Goal: Transaction & Acquisition: Purchase product/service

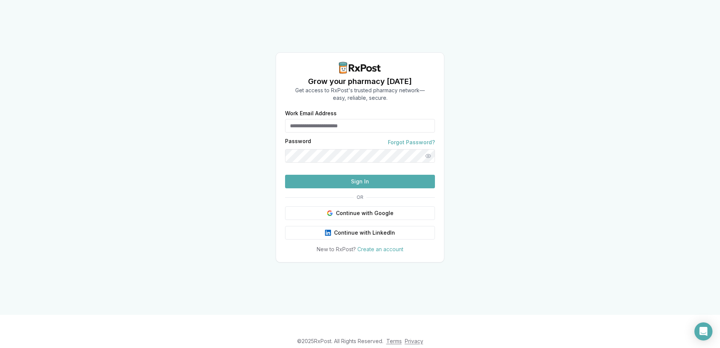
type input "**********"
click at [357, 188] on button "Sign In" at bounding box center [360, 182] width 150 height 14
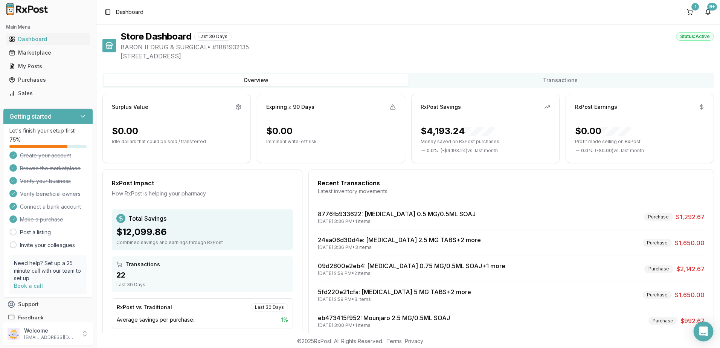
click at [703, 331] on icon "Open Intercom Messenger" at bounding box center [703, 331] width 9 height 10
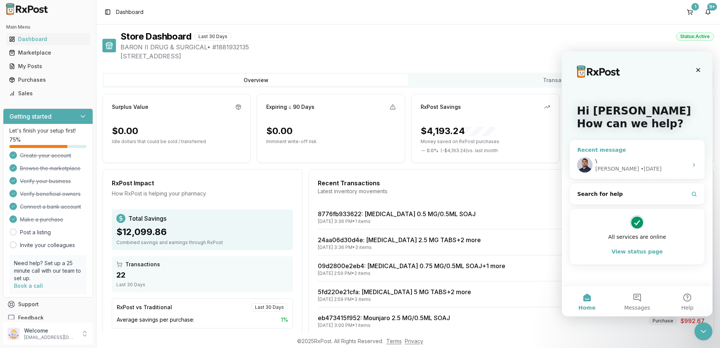
click at [618, 156] on div "\ [PERSON_NAME] • [DATE]" at bounding box center [637, 165] width 135 height 28
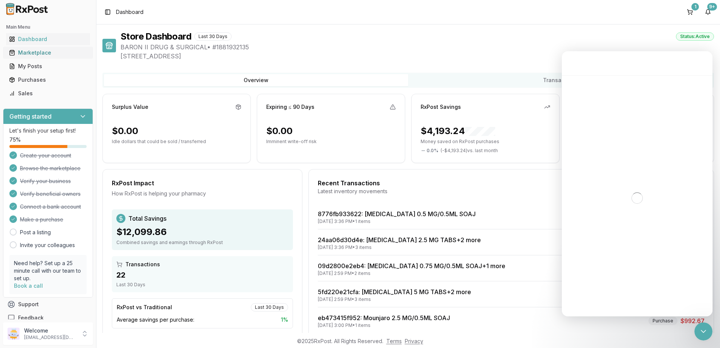
click at [35, 50] on div "Marketplace" at bounding box center [48, 53] width 78 height 8
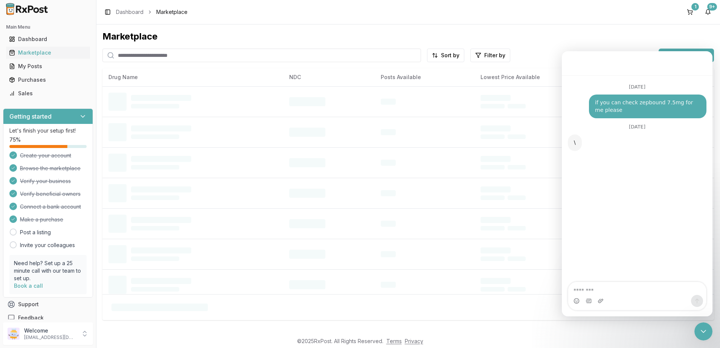
click at [232, 53] on input "search" at bounding box center [261, 56] width 319 height 14
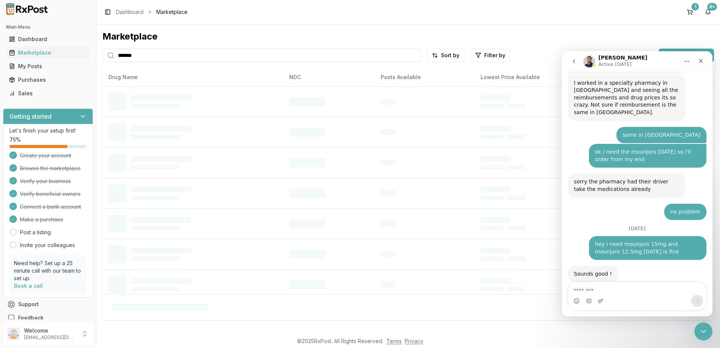
scroll to position [4834, 0]
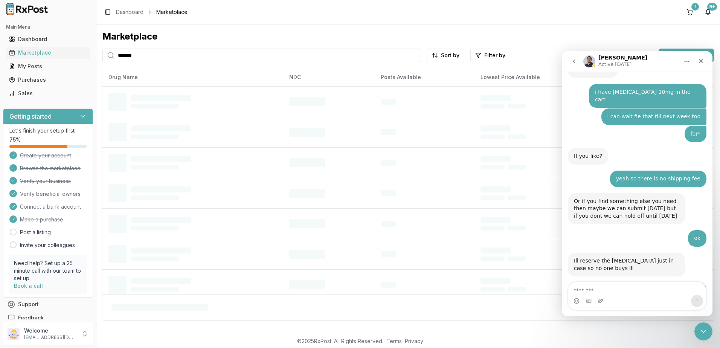
type input "*******"
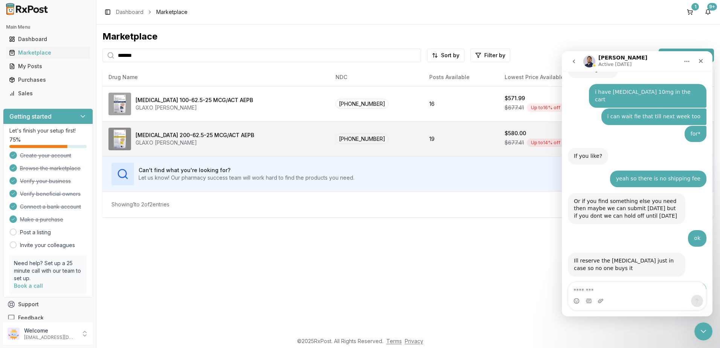
click at [307, 138] on div "[MEDICAL_DATA] 200-62.5-25 MCG/ACT AEPB GLAXO [PERSON_NAME]" at bounding box center [215, 139] width 215 height 23
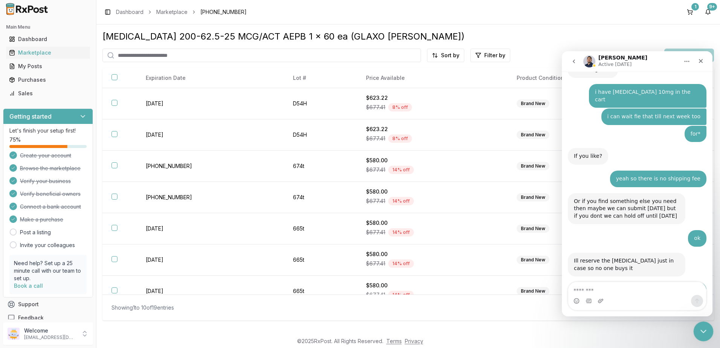
click at [703, 326] on icon "Close Intercom Messenger" at bounding box center [702, 330] width 9 height 9
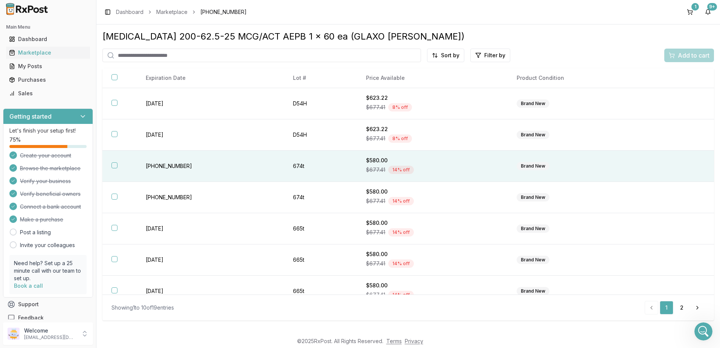
scroll to position [4834, 0]
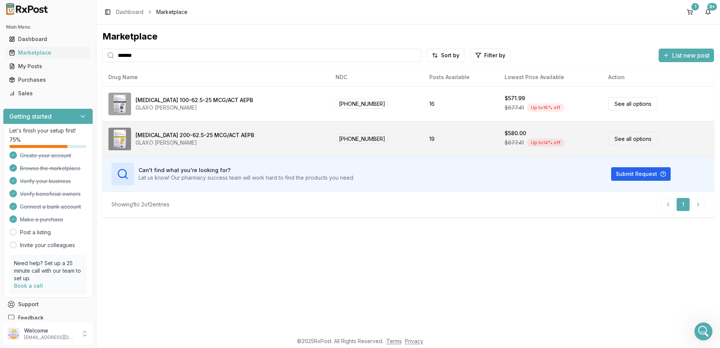
click at [270, 143] on div "[MEDICAL_DATA] 200-62.5-25 MCG/ACT AEPB GLAXO [PERSON_NAME]" at bounding box center [215, 139] width 215 height 23
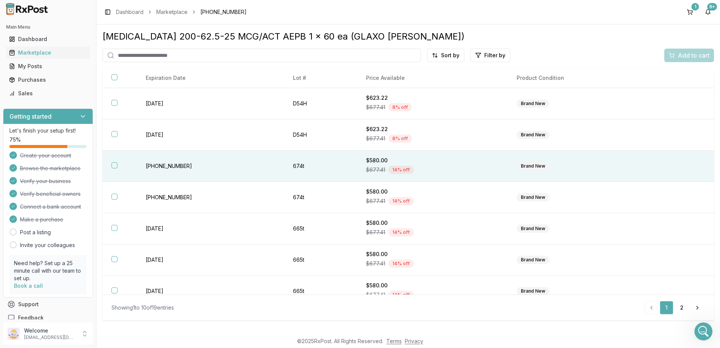
click at [447, 165] on div "$677.41 14 % off" at bounding box center [432, 169] width 133 height 11
click at [682, 53] on span "Add to cart" at bounding box center [694, 55] width 32 height 9
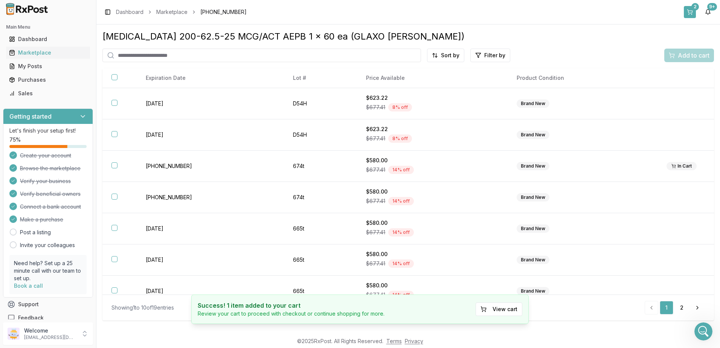
click at [695, 6] on div "2" at bounding box center [695, 7] width 8 height 8
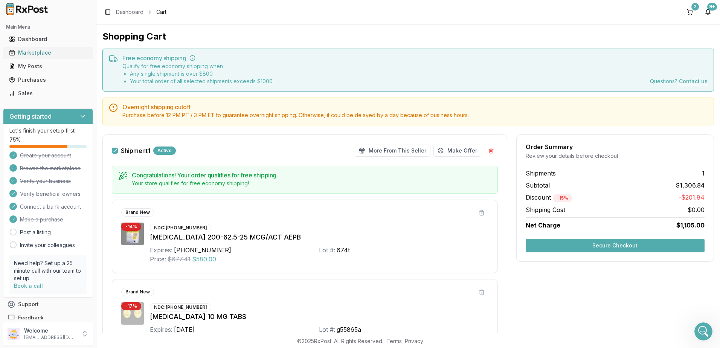
click at [24, 53] on div "Marketplace" at bounding box center [48, 53] width 78 height 8
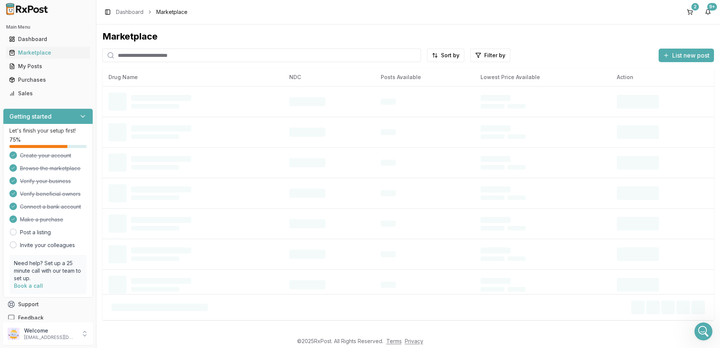
click at [192, 52] on input "search" at bounding box center [261, 56] width 319 height 14
type input "*******"
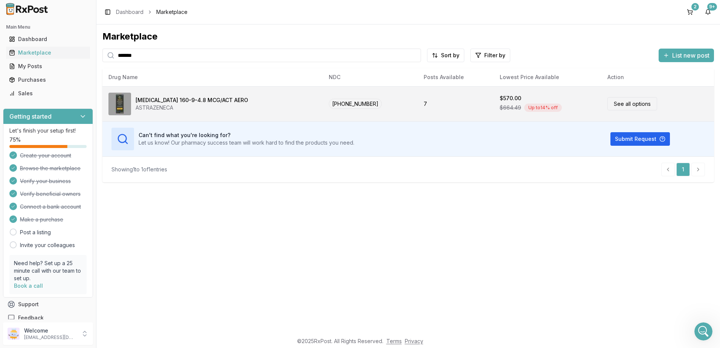
click at [303, 102] on div "[MEDICAL_DATA] 160-9-4.8 MCG/ACT AERO ASTRAZENECA" at bounding box center [212, 104] width 208 height 23
click at [445, 99] on td "7" at bounding box center [456, 103] width 76 height 35
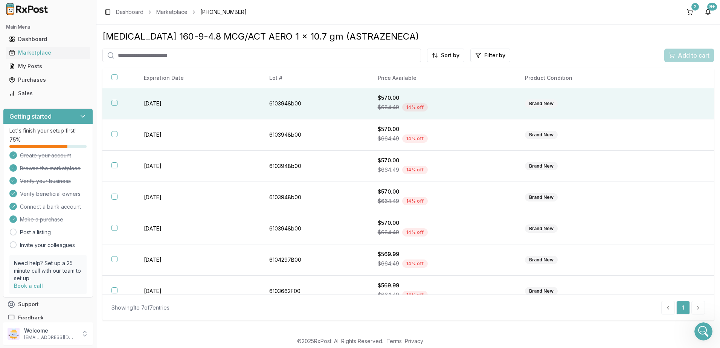
click at [466, 105] on div "$664.49 14 % off" at bounding box center [442, 107] width 129 height 11
click at [687, 52] on span "Add to cart" at bounding box center [694, 55] width 32 height 9
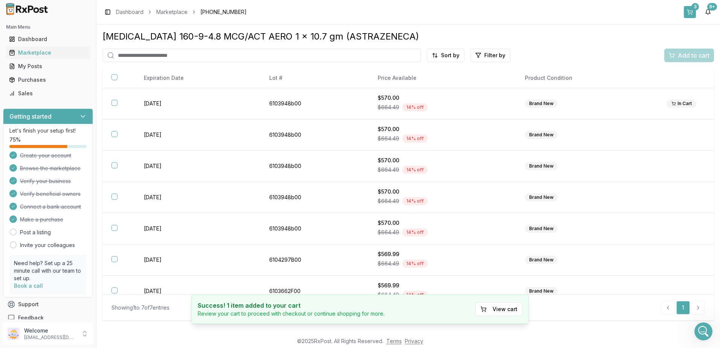
click at [696, 8] on div "3" at bounding box center [695, 7] width 8 height 8
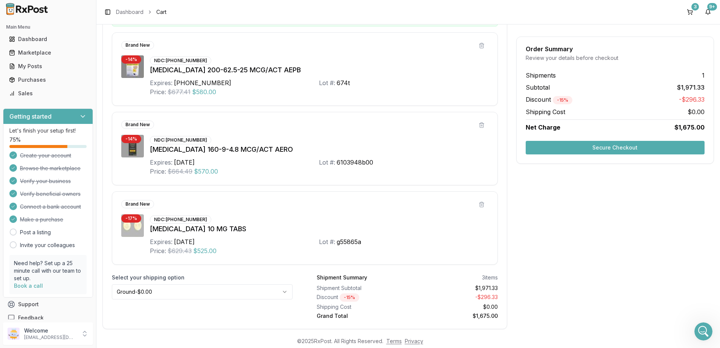
scroll to position [185, 0]
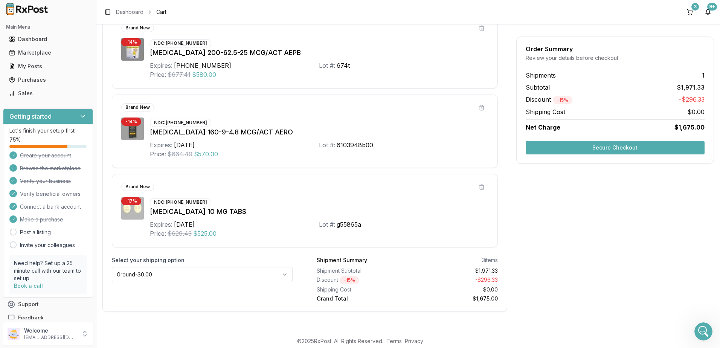
click at [611, 147] on button "Secure Checkout" at bounding box center [615, 148] width 179 height 14
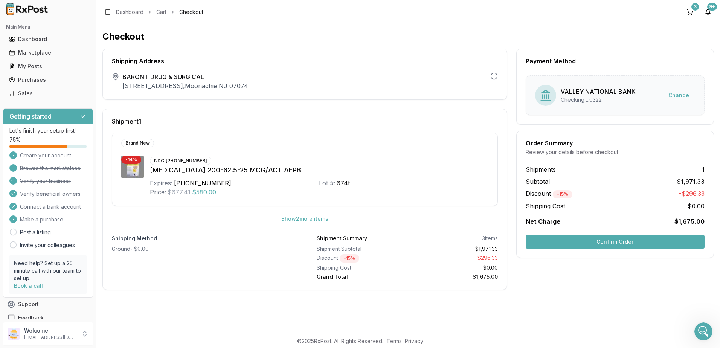
click at [605, 242] on button "Confirm Order" at bounding box center [615, 242] width 179 height 14
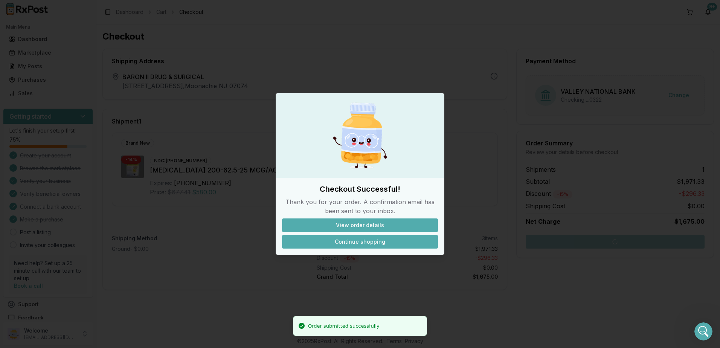
click at [374, 241] on button "Continue shopping" at bounding box center [360, 242] width 156 height 14
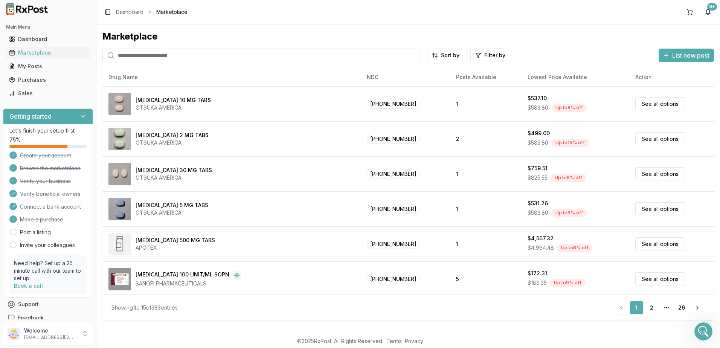
click at [140, 52] on input "search" at bounding box center [261, 56] width 319 height 14
type input "*"
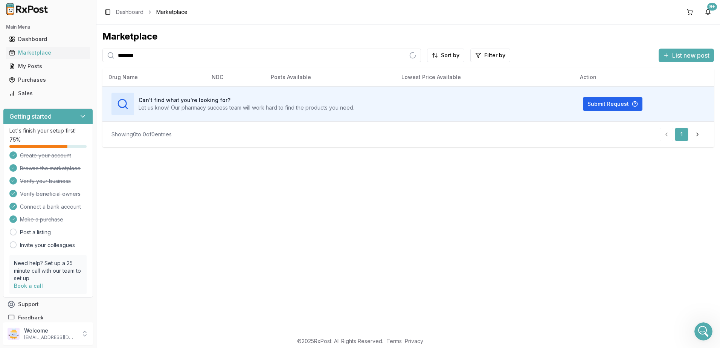
type input "********"
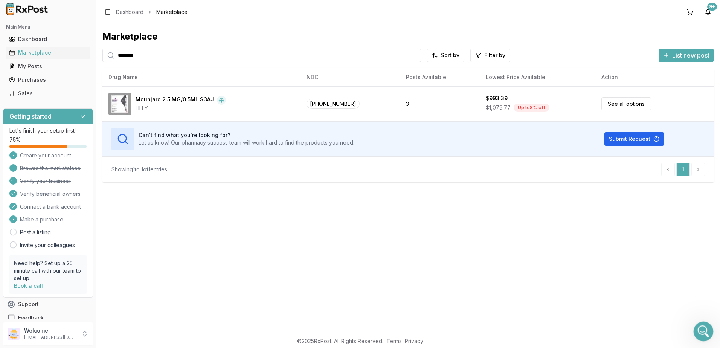
click at [703, 332] on icon "Open Intercom Messenger" at bounding box center [702, 330] width 12 height 12
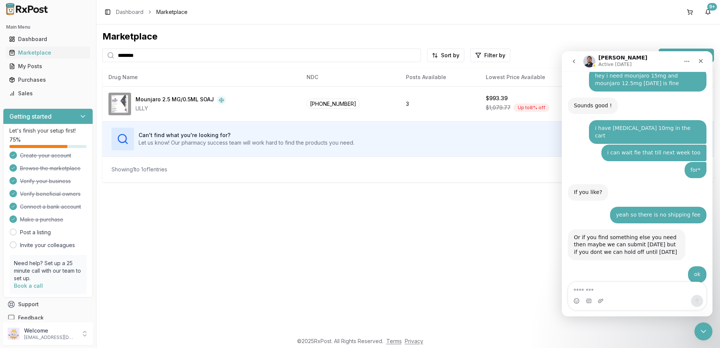
scroll to position [4834, 0]
